Goal: Task Accomplishment & Management: Use online tool/utility

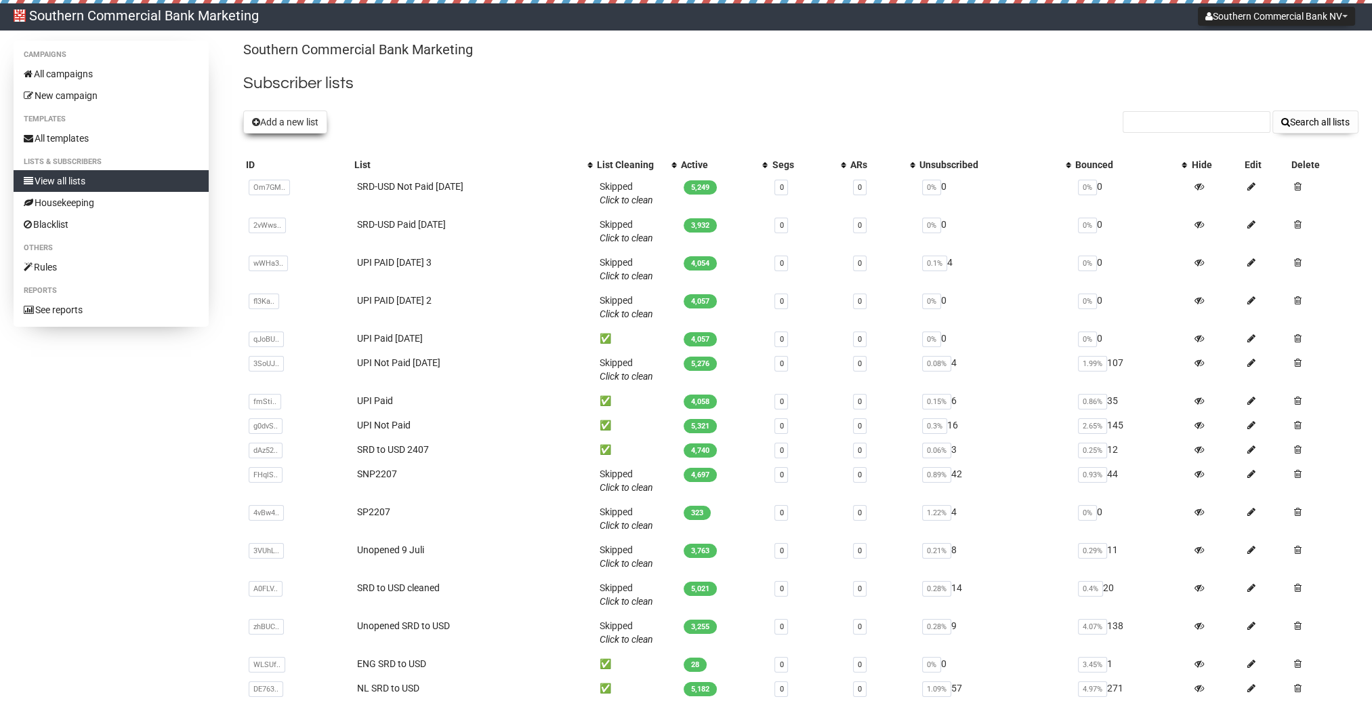
drag, startPoint x: 0, startPoint y: 0, endPoint x: 327, endPoint y: 128, distance: 351.4
click at [327, 128] on button "Add a new list" at bounding box center [285, 121] width 84 height 23
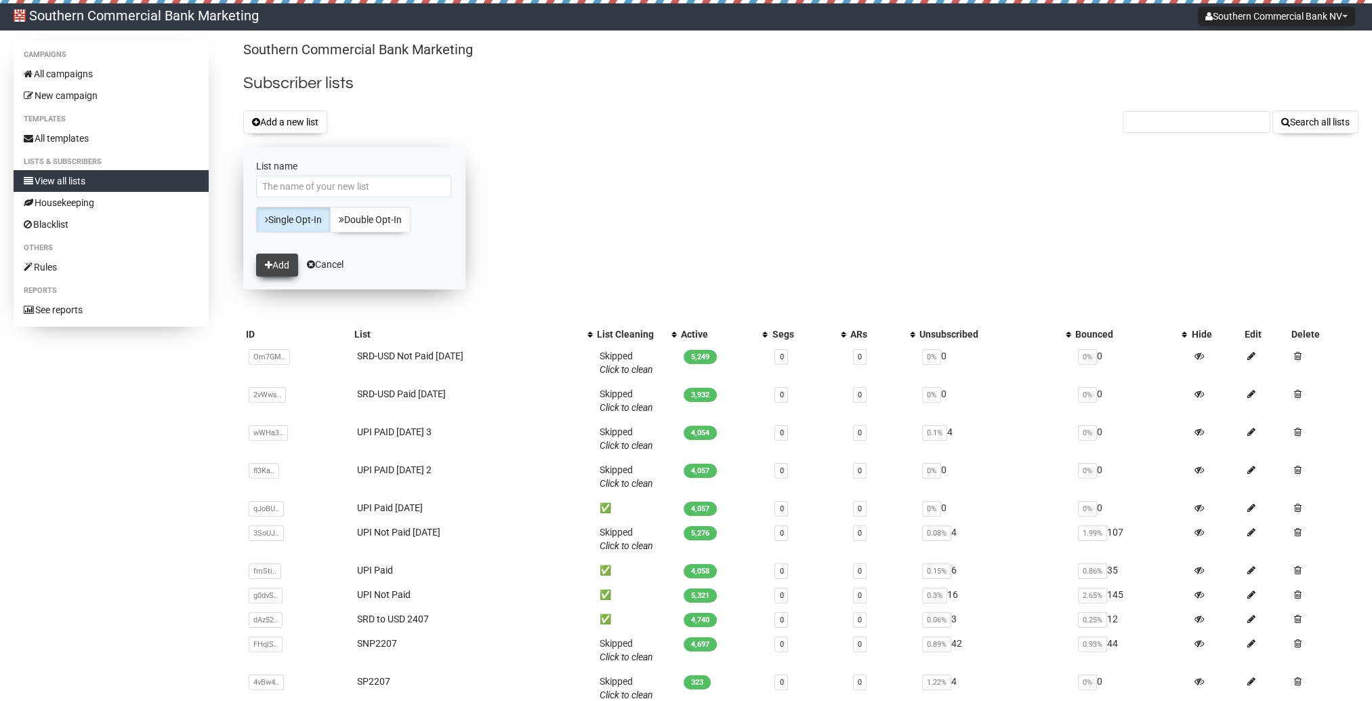
click at [259, 271] on button "Add" at bounding box center [277, 264] width 42 height 23
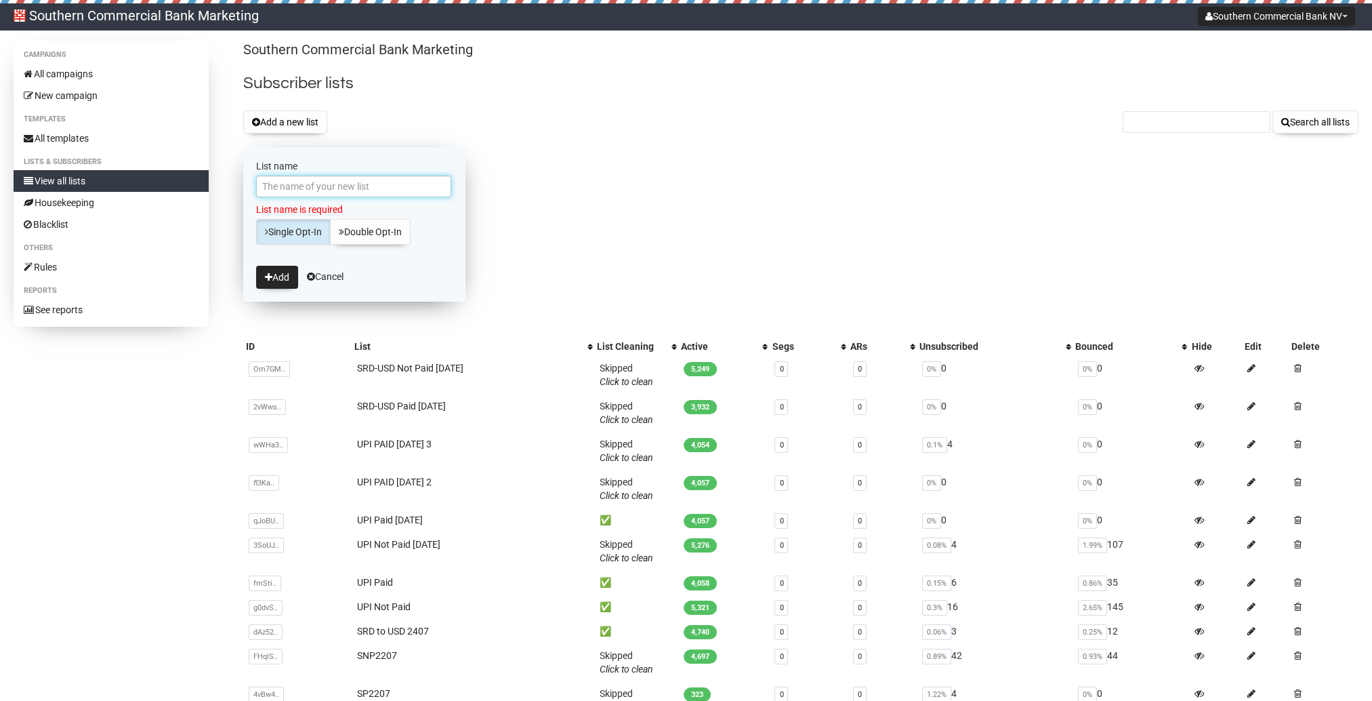
click at [327, 188] on input "List name" at bounding box center [353, 186] width 195 height 22
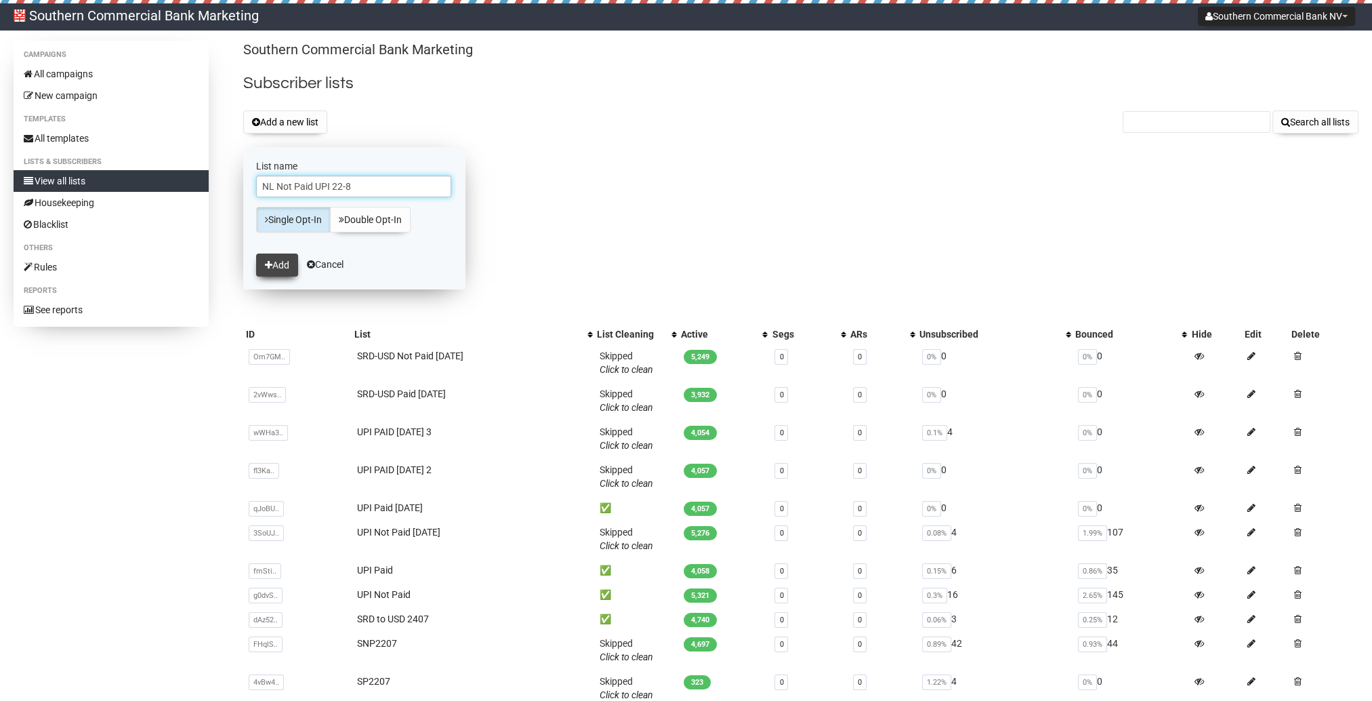
type input "NL Not Paid UPI 22-8"
click at [289, 270] on button "Add" at bounding box center [277, 264] width 42 height 23
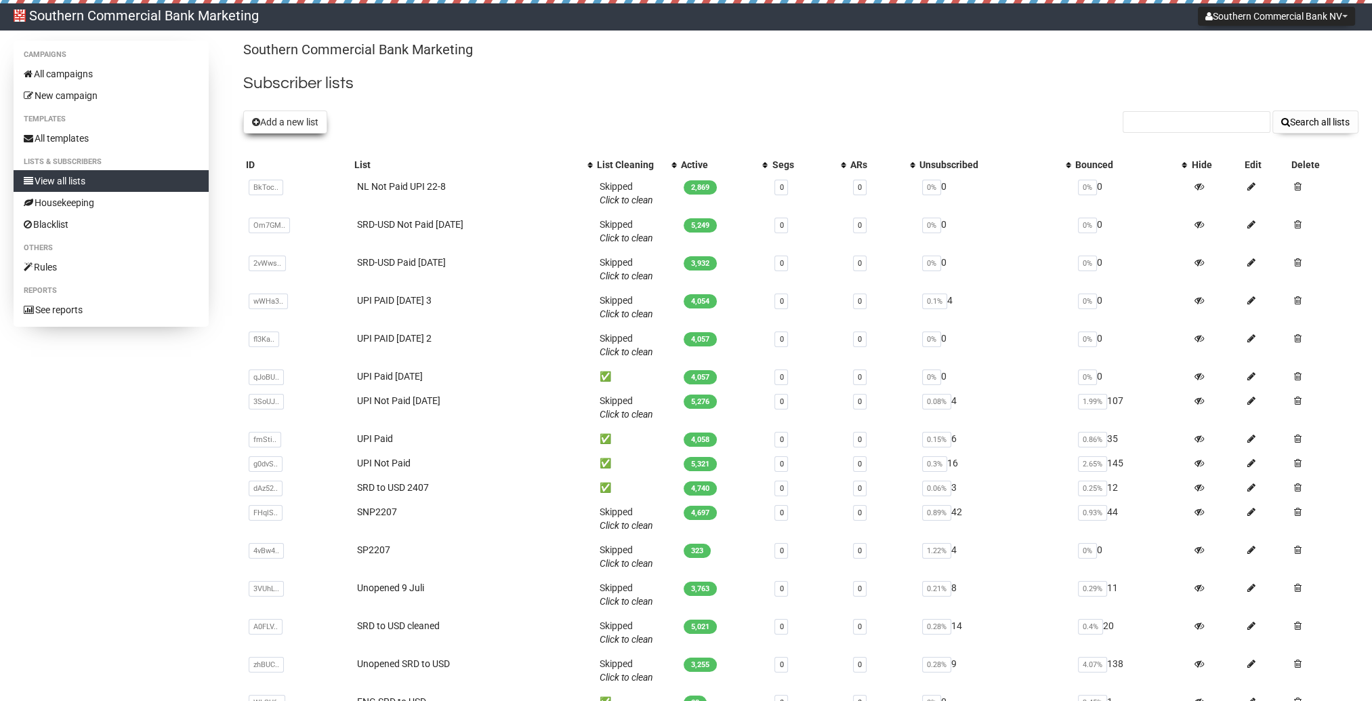
click at [306, 123] on button "Add a new list" at bounding box center [285, 121] width 84 height 23
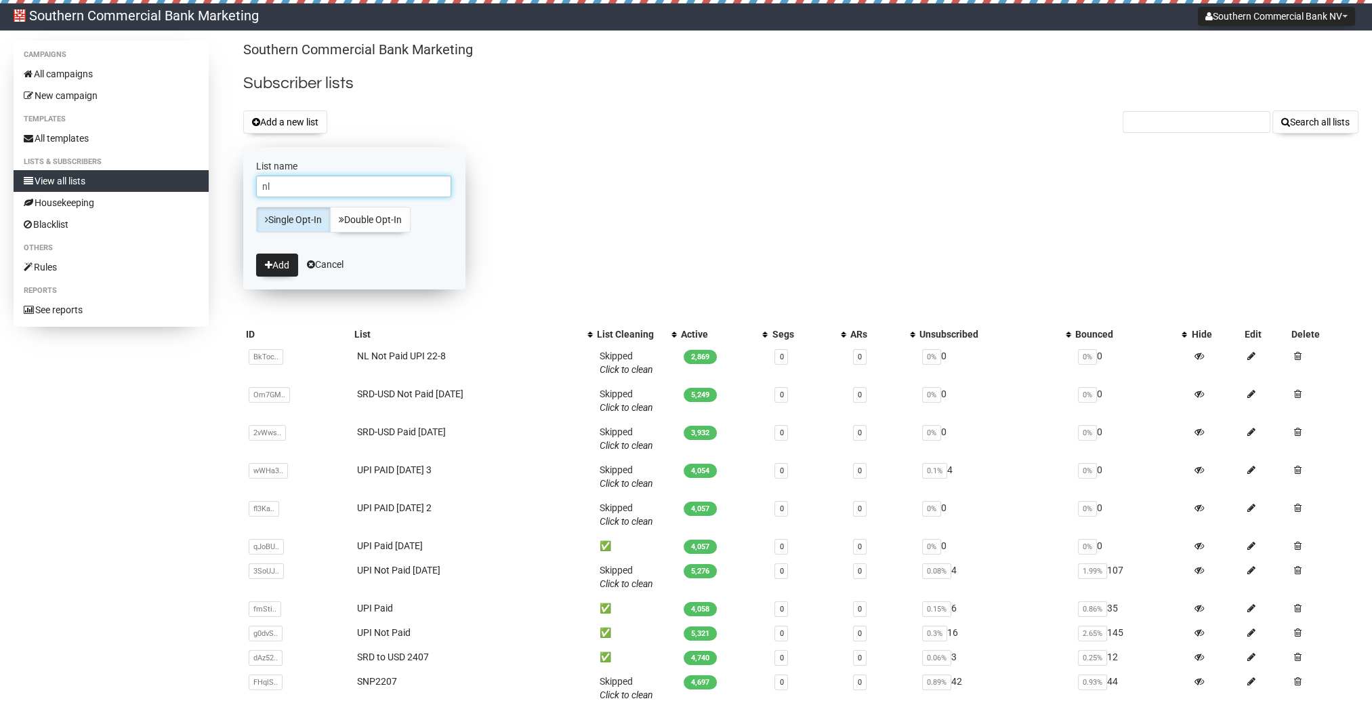
type input "n"
type input "NL Paid UPI 22-8"
click at [293, 256] on button "Add" at bounding box center [277, 264] width 42 height 23
